Goal: Obtain resource: Obtain resource

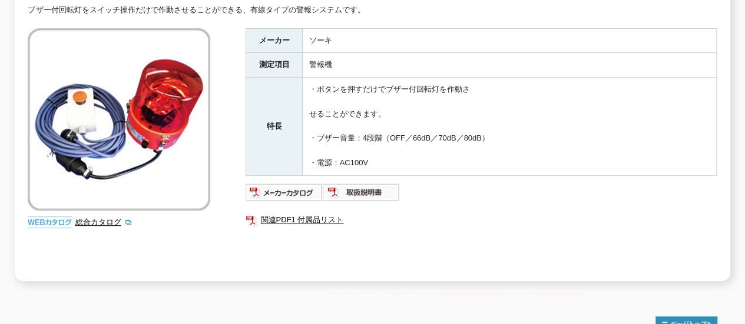
scroll to position [188, 0]
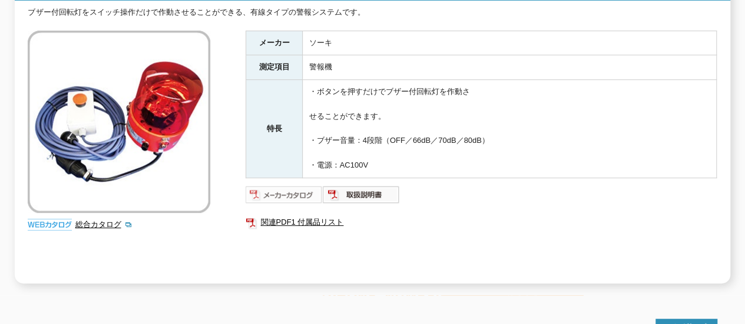
click at [290, 185] on img at bounding box center [284, 194] width 77 height 19
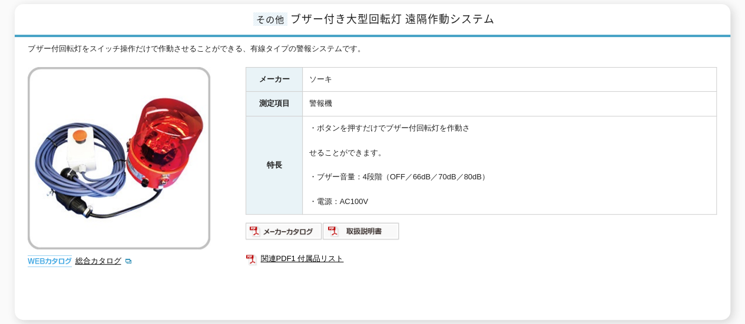
scroll to position [150, 0]
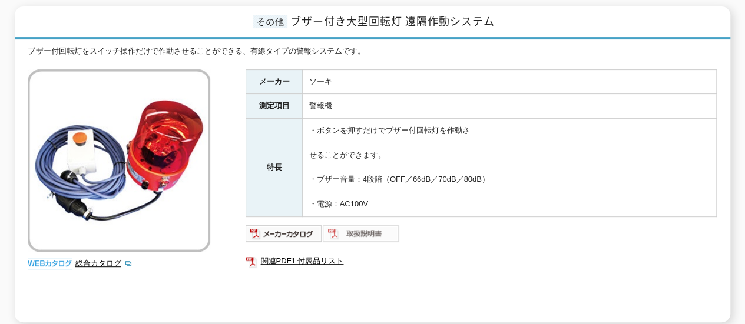
click at [349, 224] on img at bounding box center [361, 233] width 77 height 19
click at [300, 226] on img at bounding box center [284, 233] width 77 height 19
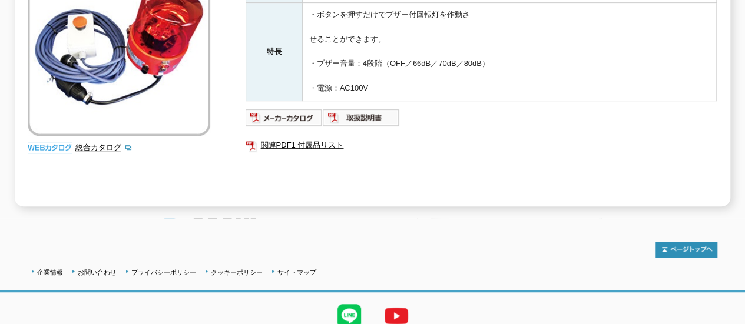
scroll to position [306, 0]
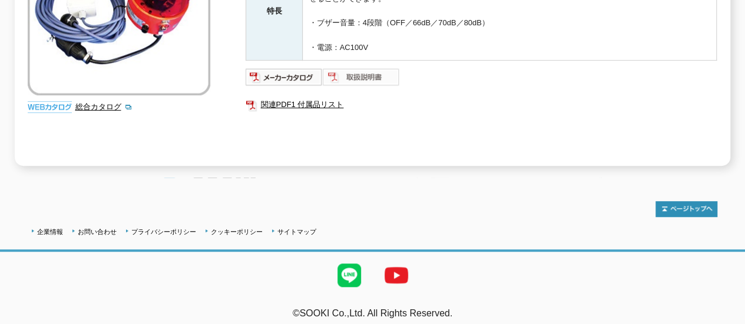
click at [358, 68] on img at bounding box center [361, 77] width 77 height 19
